Goal: Information Seeking & Learning: Learn about a topic

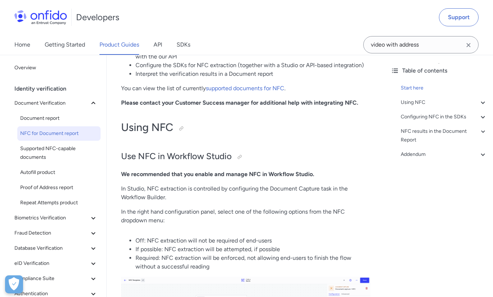
scroll to position [241, 0]
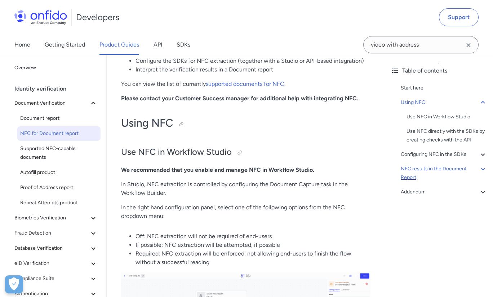
click at [415, 169] on div "NFC results in the Document Report" at bounding box center [444, 172] width 86 height 17
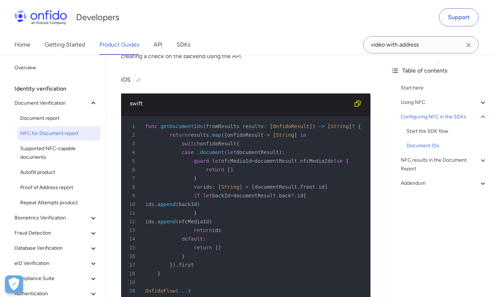
scroll to position [1583, 0]
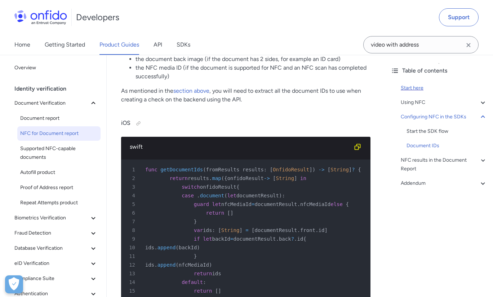
click at [418, 90] on div "Start here" at bounding box center [444, 88] width 86 height 9
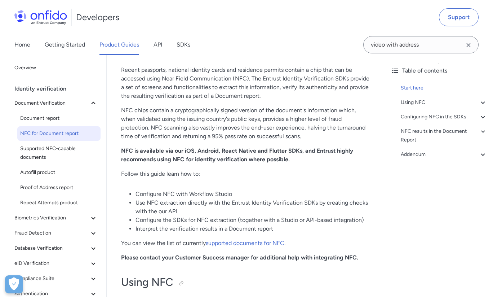
click at [216, 154] on p "NFC is available via our iOS, Android, React Native and Flutter SDKs, and Entru…" at bounding box center [245, 154] width 249 height 17
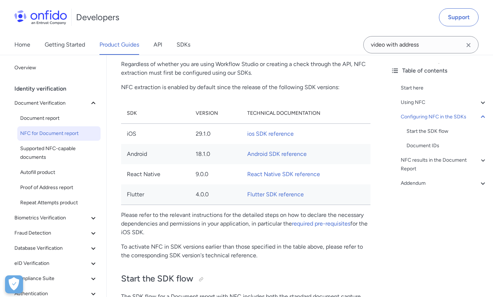
scroll to position [1220, 0]
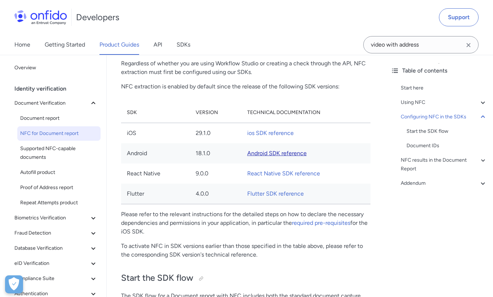
click at [258, 156] on link "Android SDK reference" at bounding box center [276, 153] width 59 height 7
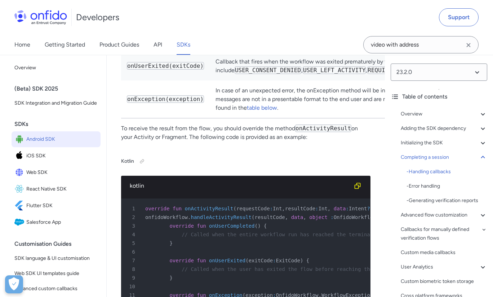
scroll to position [5819, 0]
click at [420, 185] on div "- Error handling" at bounding box center [447, 186] width 81 height 9
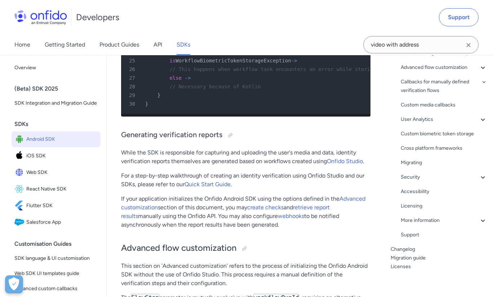
scroll to position [150, 0]
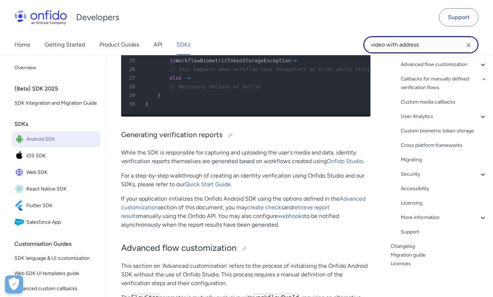
click at [423, 48] on input "video with address" at bounding box center [420, 44] width 115 height 17
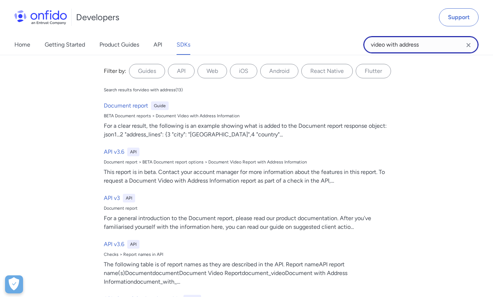
click at [423, 48] on input "video with address" at bounding box center [420, 44] width 115 height 17
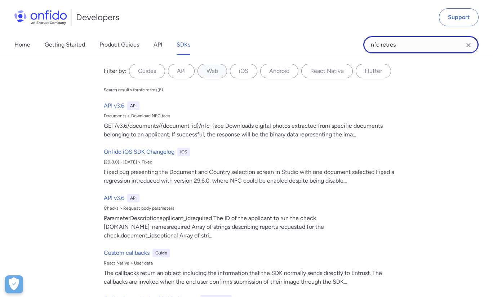
click at [392, 43] on input "nfc retres" at bounding box center [420, 44] width 115 height 17
type input "nfc retries"
